Goal: Task Accomplishment & Management: Complete application form

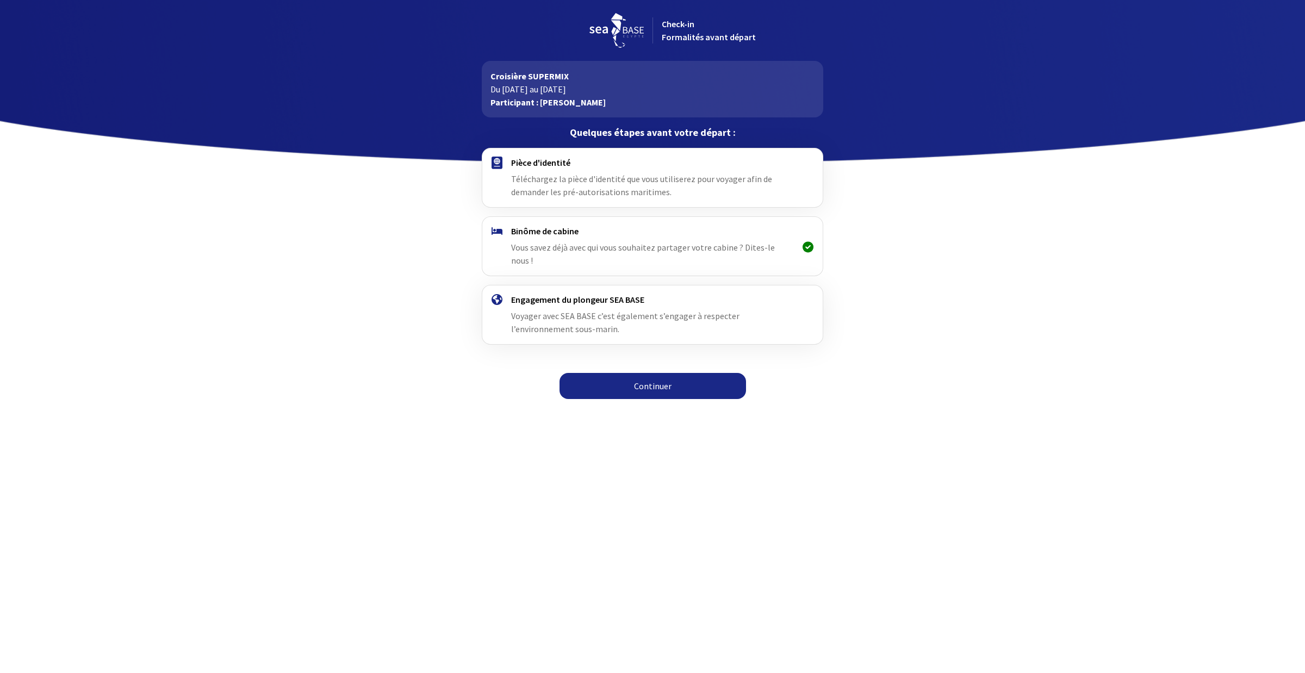
click at [646, 376] on link "Continuer" at bounding box center [653, 386] width 187 height 26
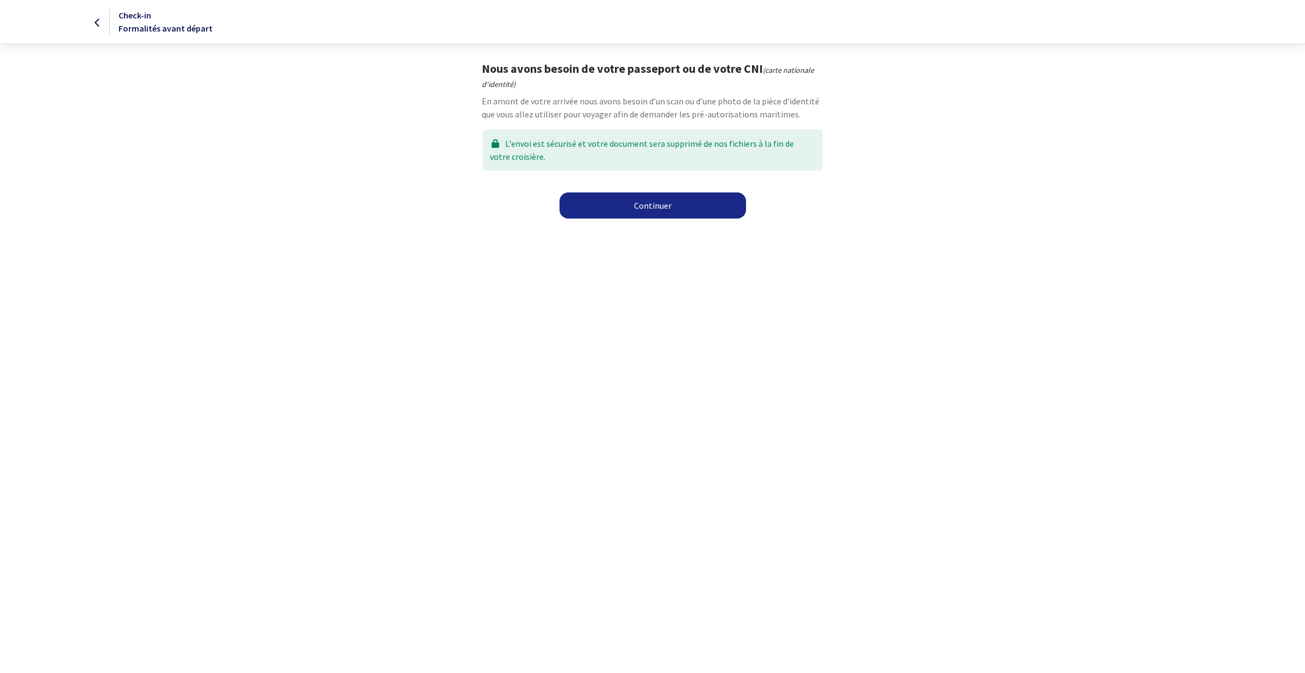
click at [635, 207] on link "Continuer" at bounding box center [653, 205] width 187 height 26
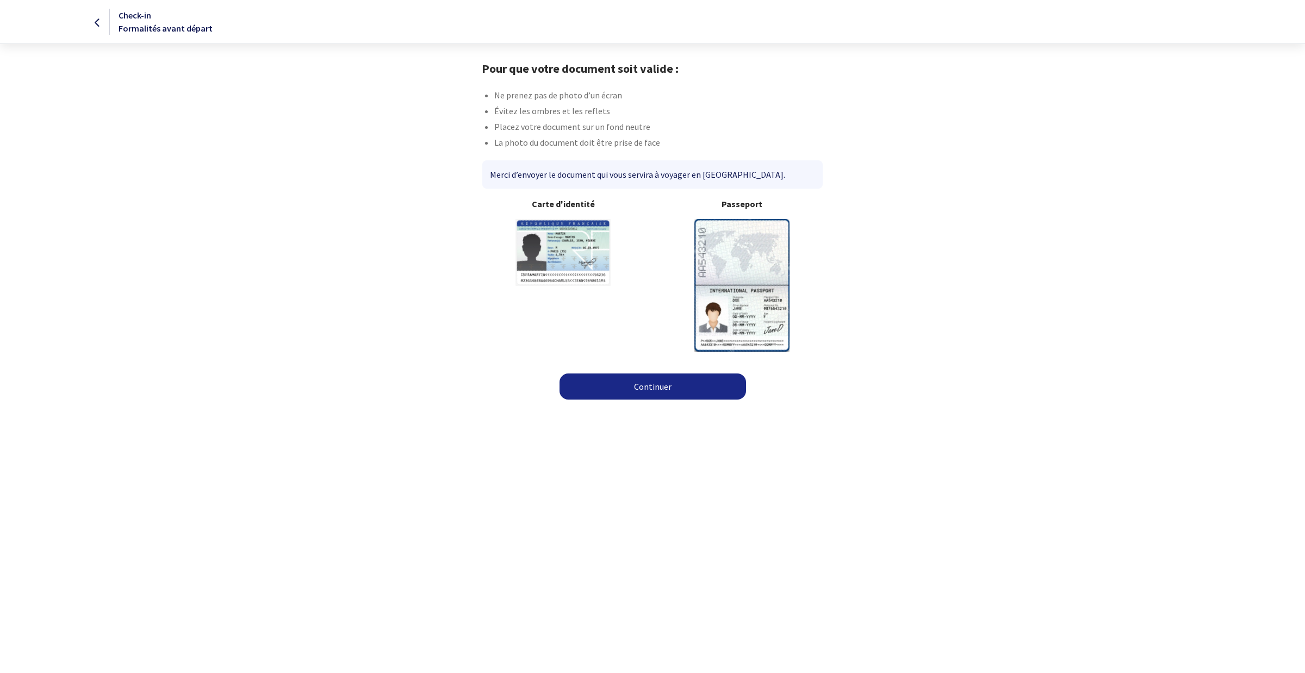
click at [740, 203] on b "Passeport" at bounding box center [741, 203] width 161 height 13
click at [749, 325] on img at bounding box center [741, 285] width 95 height 132
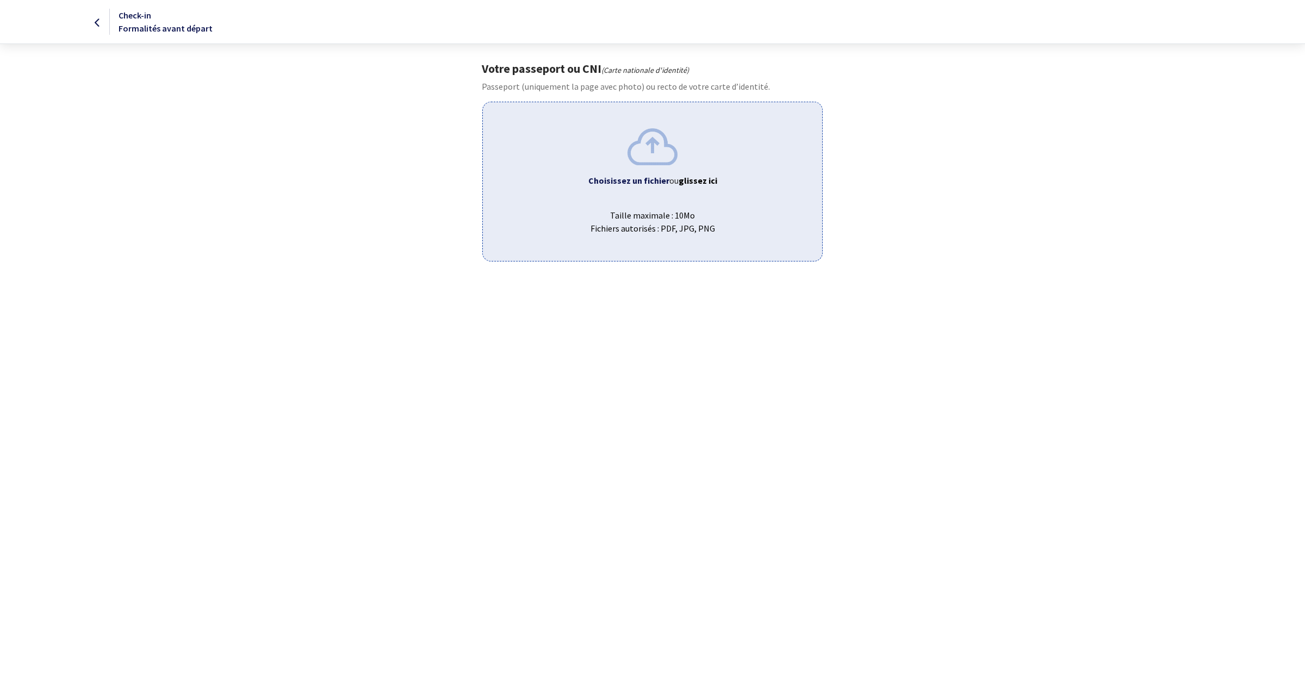
click at [654, 180] on b "Choisissez un fichier" at bounding box center [628, 180] width 81 height 11
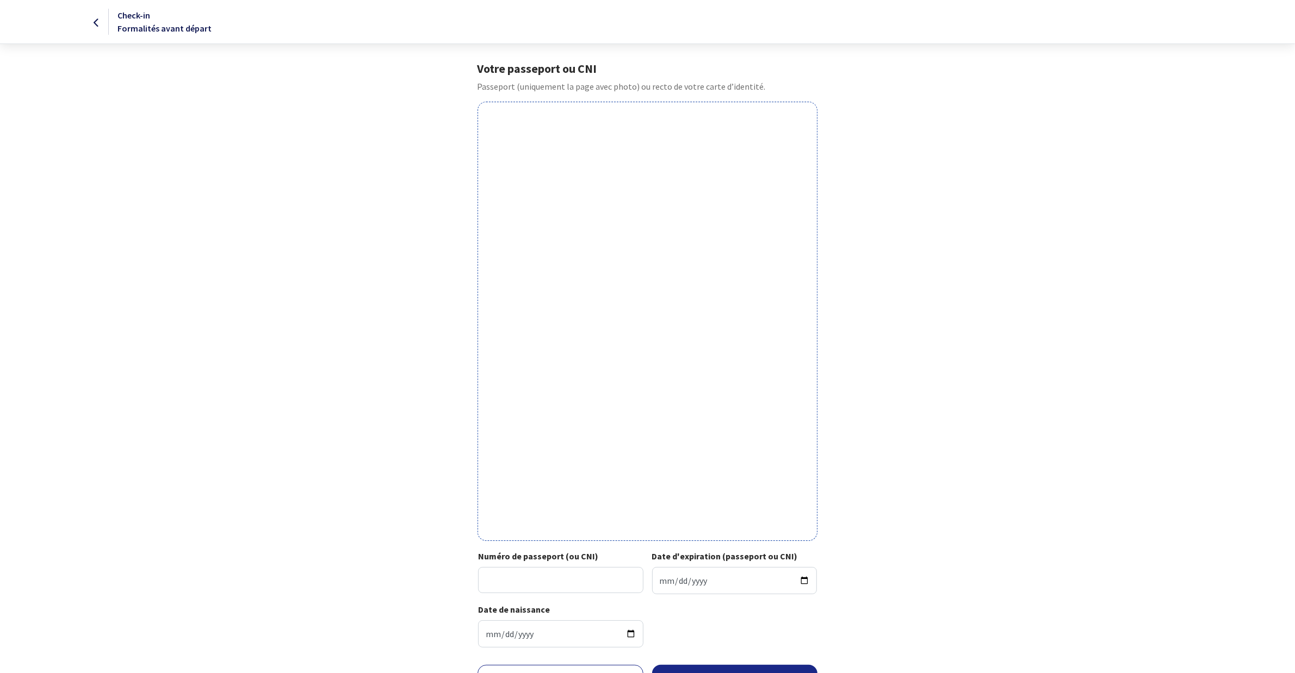
scroll to position [61, 0]
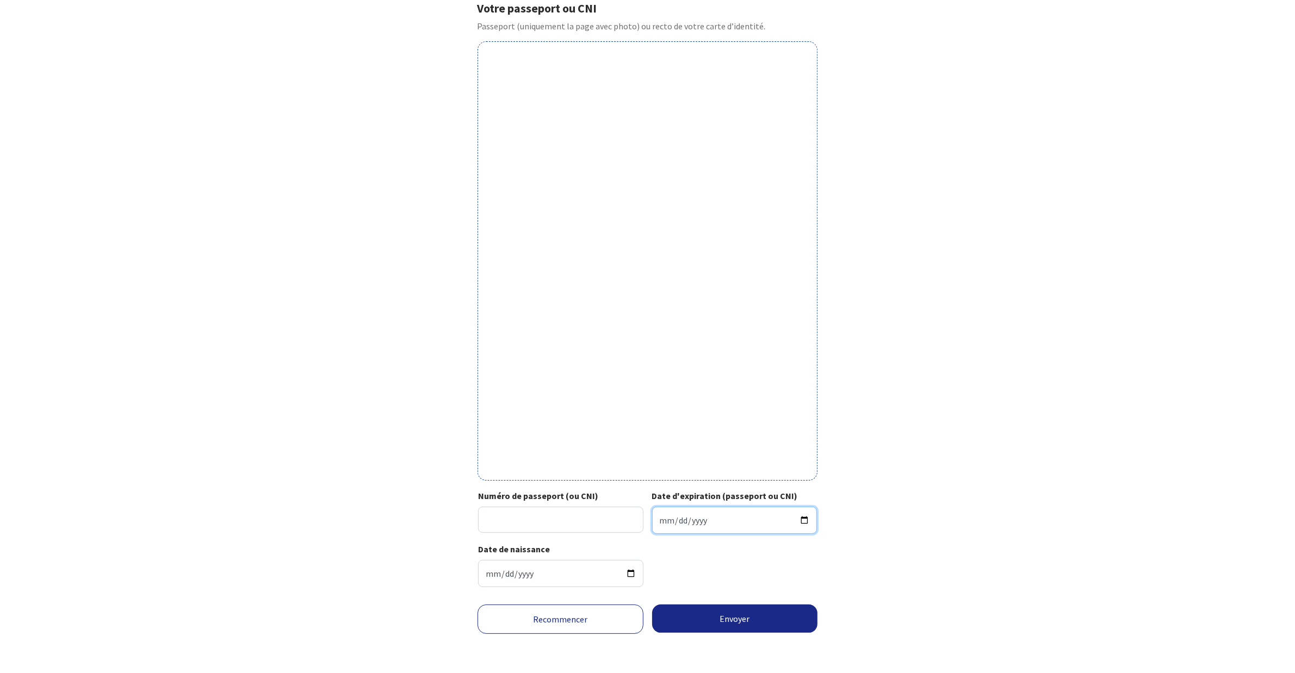
click at [679, 518] on input "Date d'expiration (passeport ou CNI)" at bounding box center [734, 520] width 165 height 27
click at [654, 520] on input "Date d'expiration (passeport ou CNI)" at bounding box center [734, 520] width 165 height 27
click at [659, 520] on input "Date d'expiration (passeport ou CNI)" at bounding box center [734, 520] width 165 height 27
type input "2024-07-23"
click at [514, 526] on input "Numéro de passeport (ou CNI)" at bounding box center [560, 520] width 165 height 26
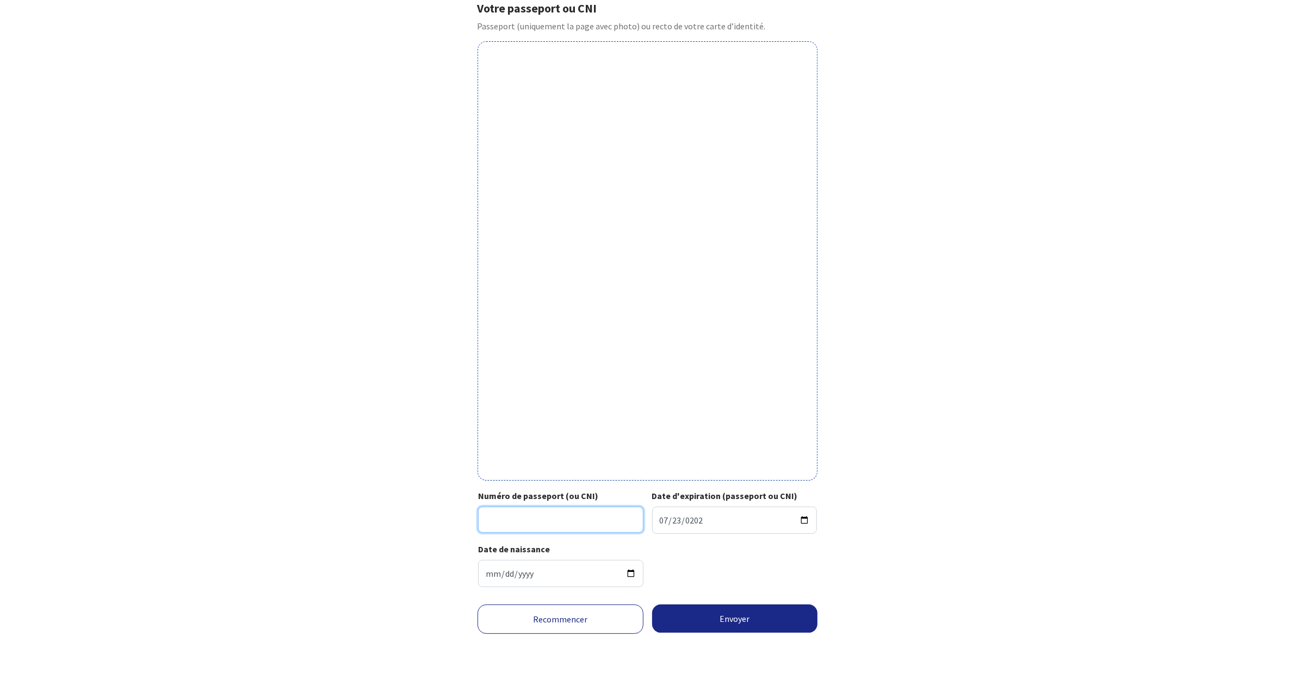
type input "24FH58904"
click at [737, 618] on button "Envoyer" at bounding box center [735, 619] width 166 height 28
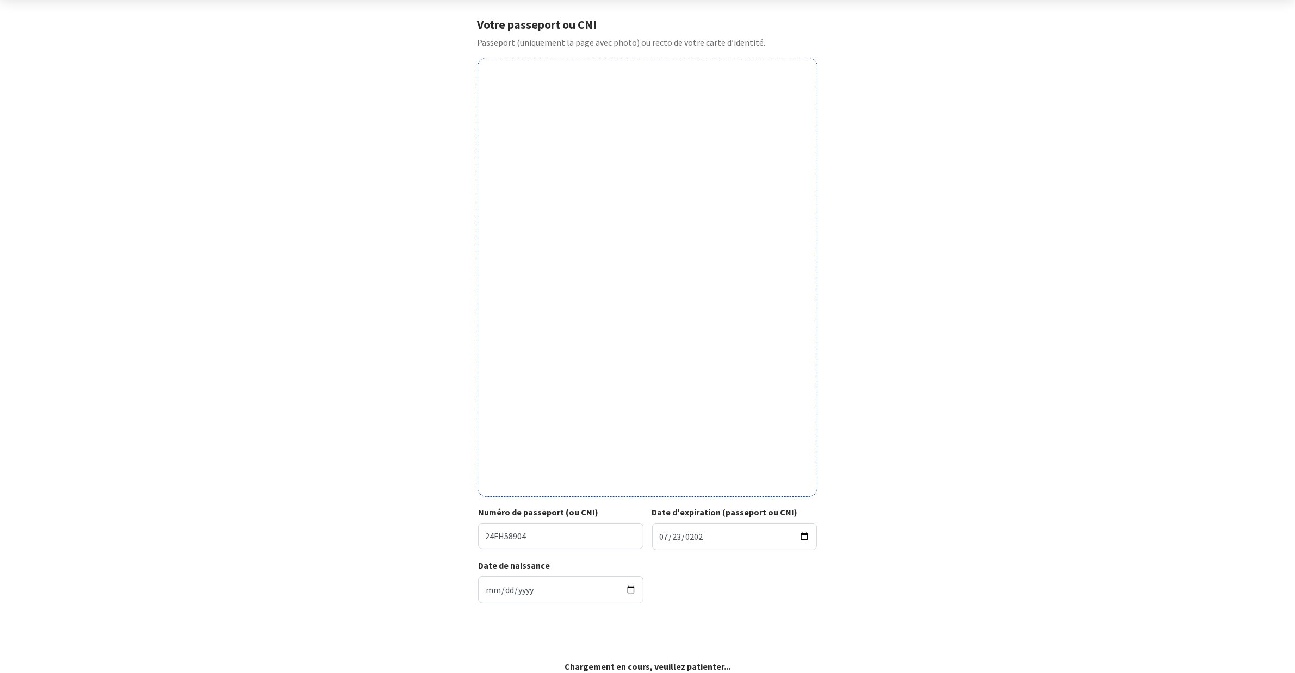
scroll to position [45, 0]
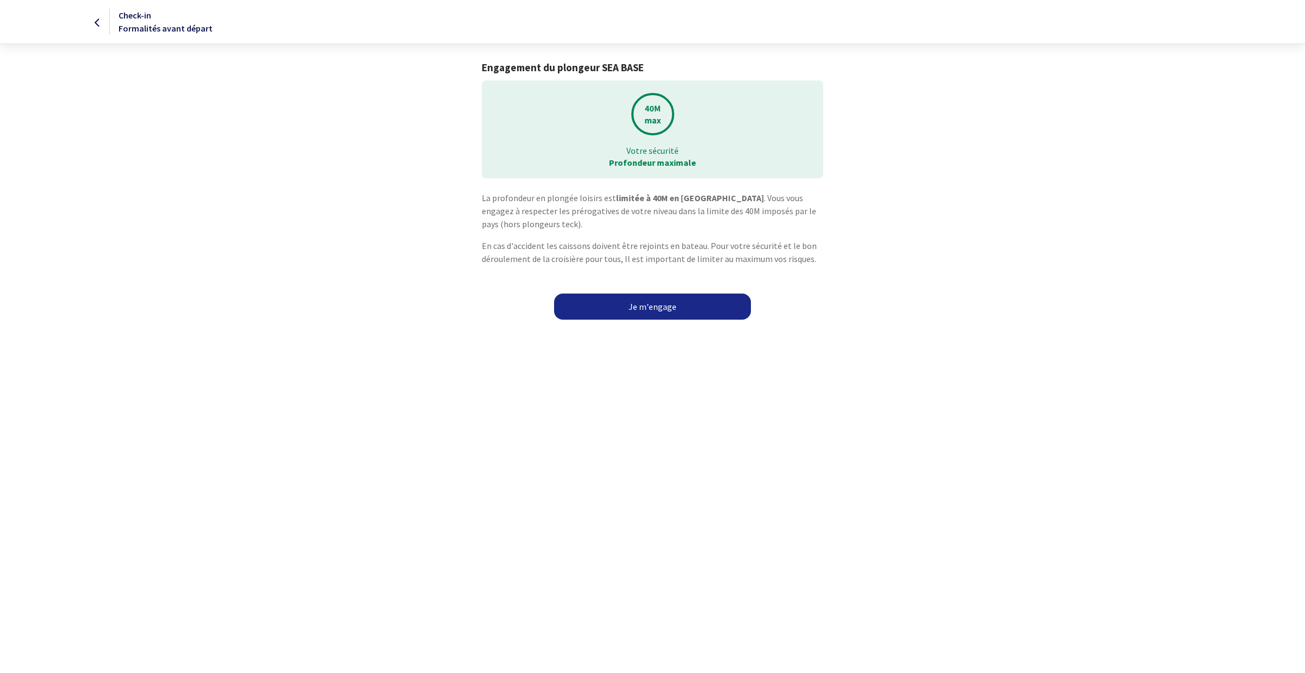
click at [669, 308] on link "Je m'engage" at bounding box center [652, 307] width 197 height 26
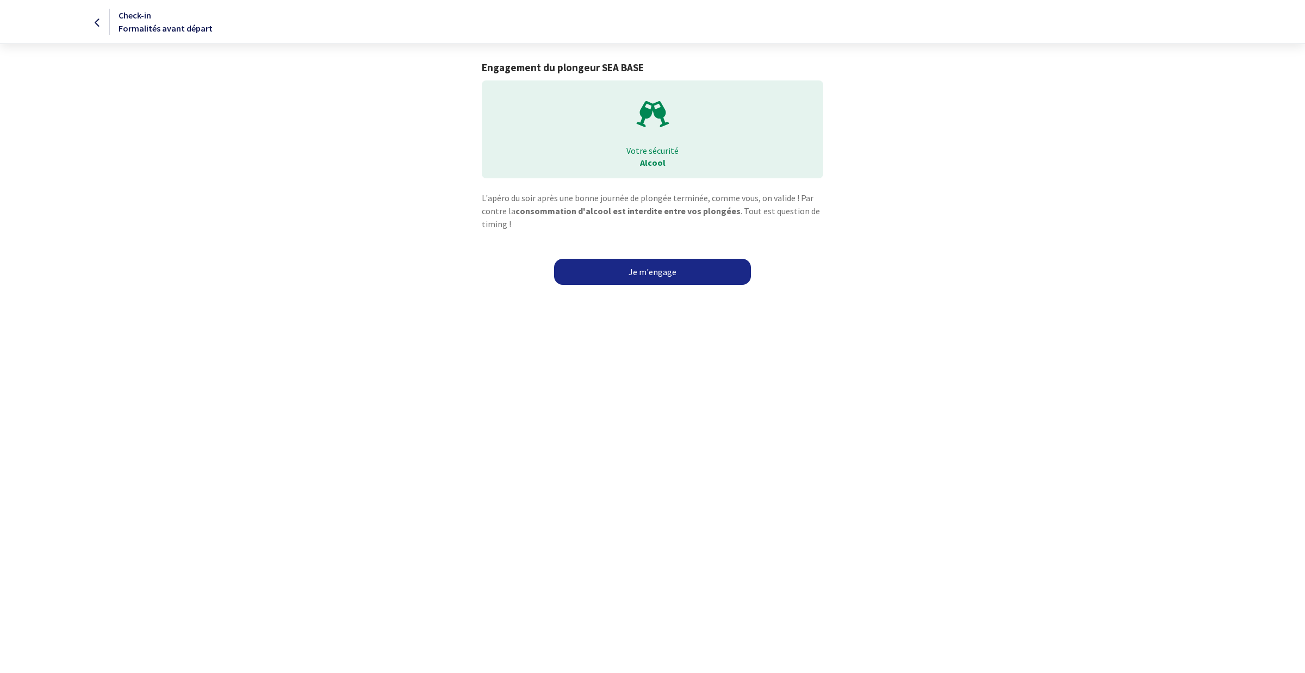
click at [644, 276] on link "Je m'engage" at bounding box center [652, 272] width 197 height 26
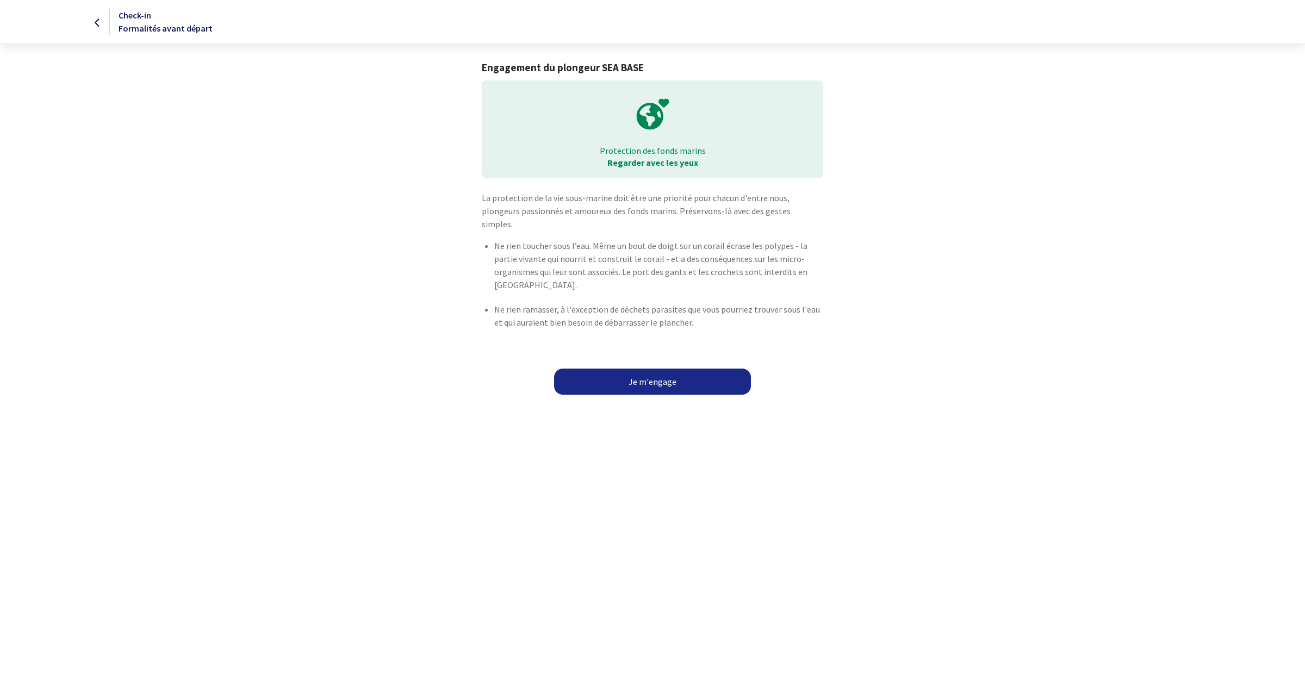
click at [664, 376] on link "Je m'engage" at bounding box center [652, 382] width 197 height 26
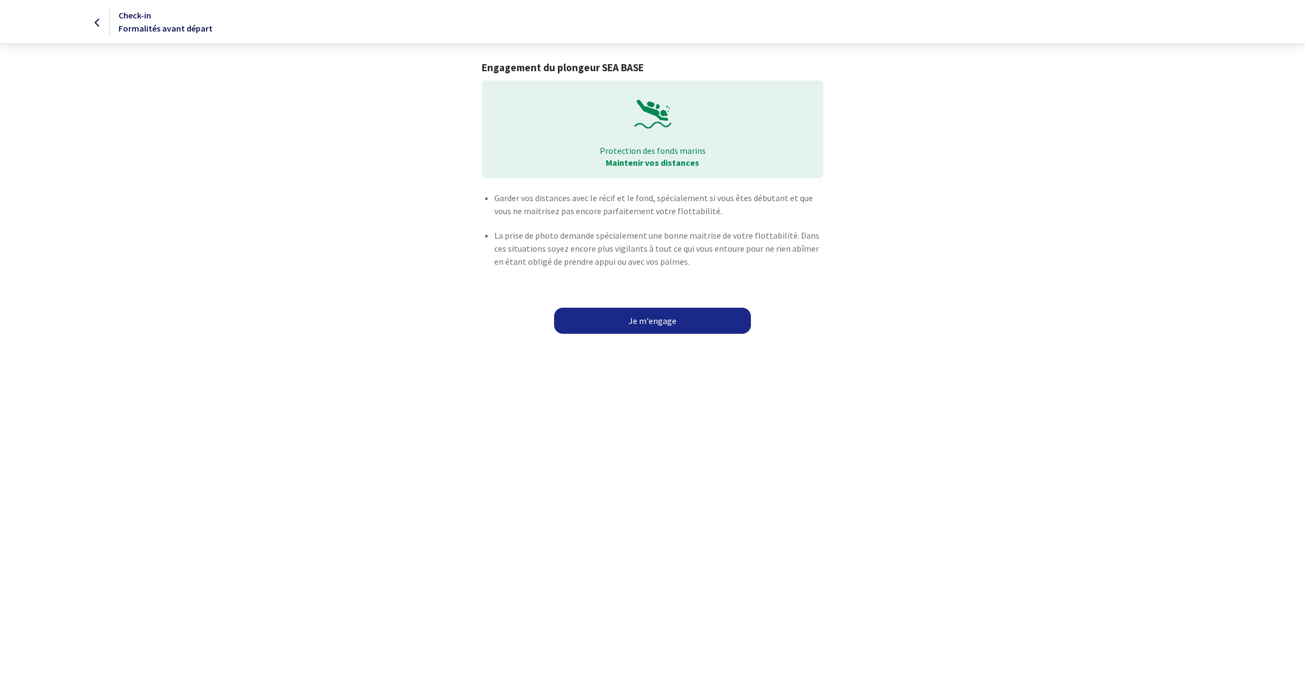
click at [648, 321] on link "Je m'engage" at bounding box center [652, 321] width 197 height 26
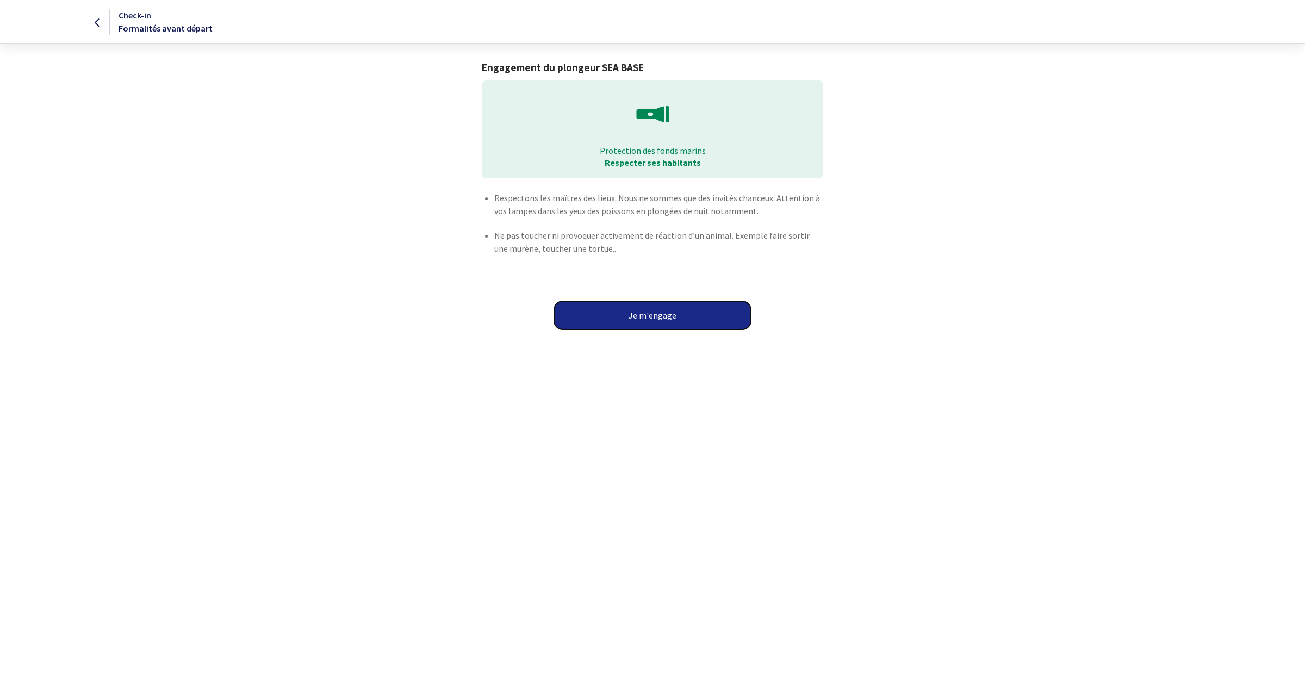
click at [632, 318] on button "Je m'engage" at bounding box center [652, 315] width 197 height 28
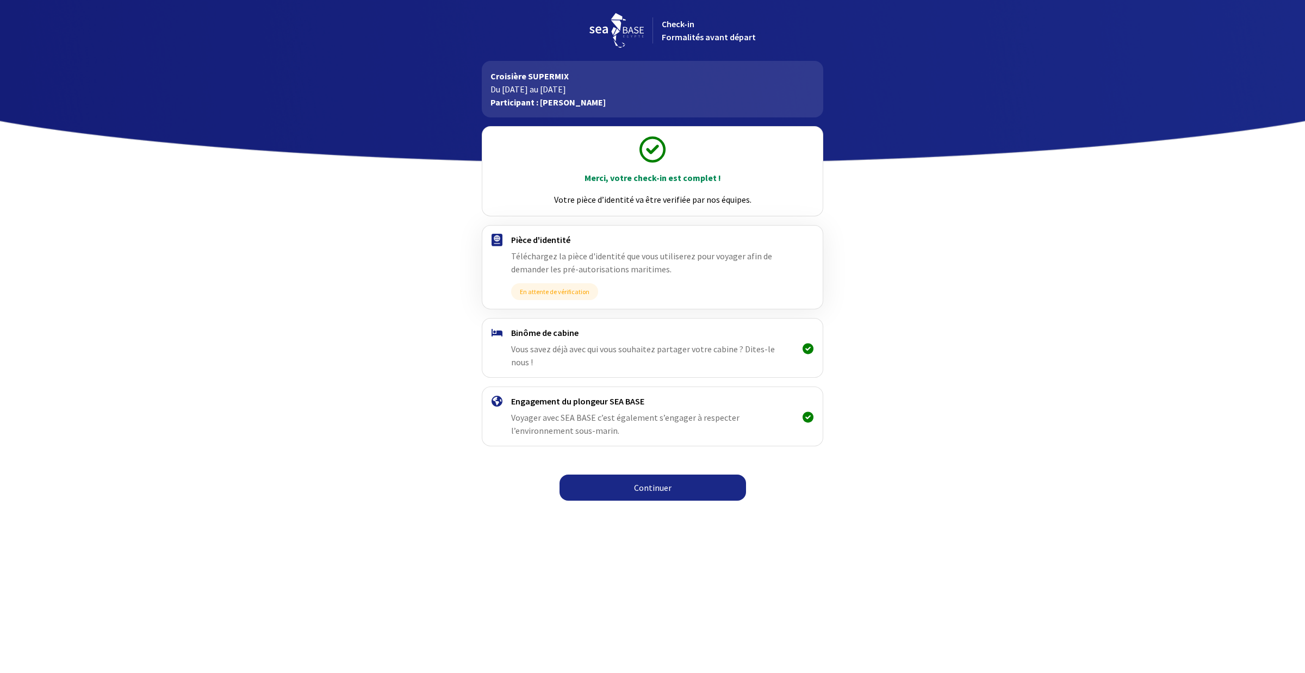
click at [650, 480] on link "Continuer" at bounding box center [653, 488] width 187 height 26
click at [650, 490] on div "Continuer" at bounding box center [652, 494] width 614 height 26
click at [650, 480] on link "Continuer" at bounding box center [653, 488] width 187 height 26
